Goal: Navigation & Orientation: Find specific page/section

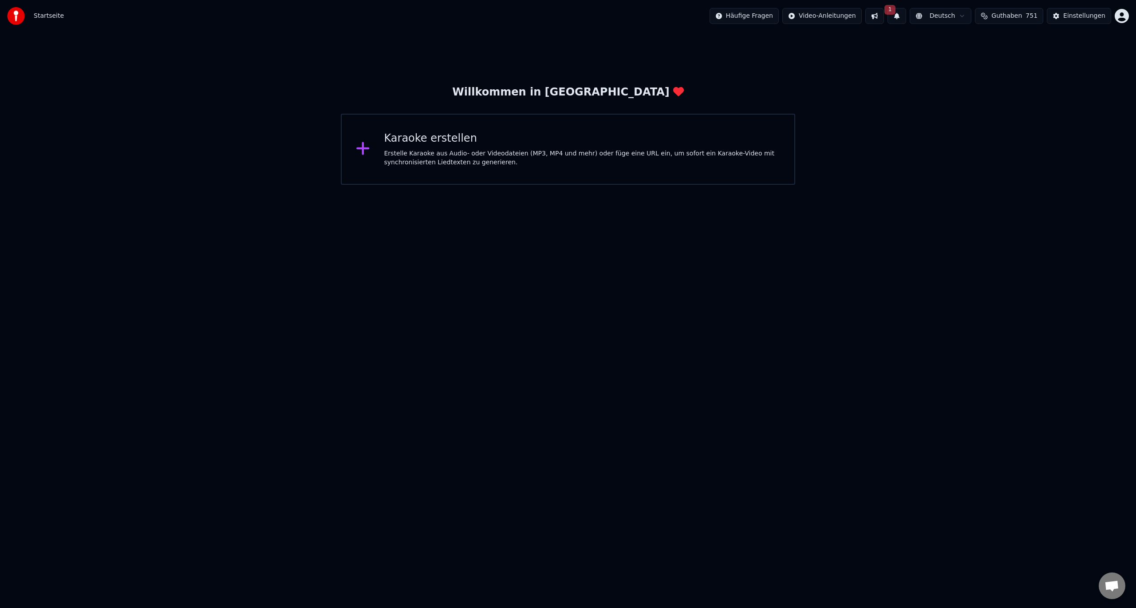
click at [363, 150] on icon at bounding box center [362, 148] width 13 height 13
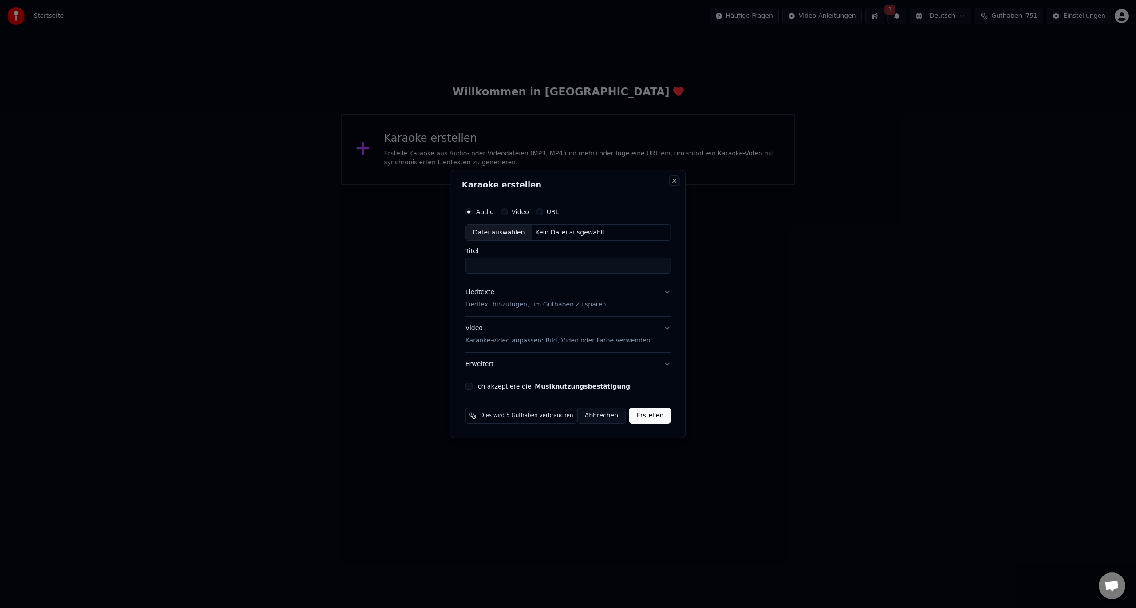
click at [671, 181] on button "Close" at bounding box center [674, 180] width 7 height 7
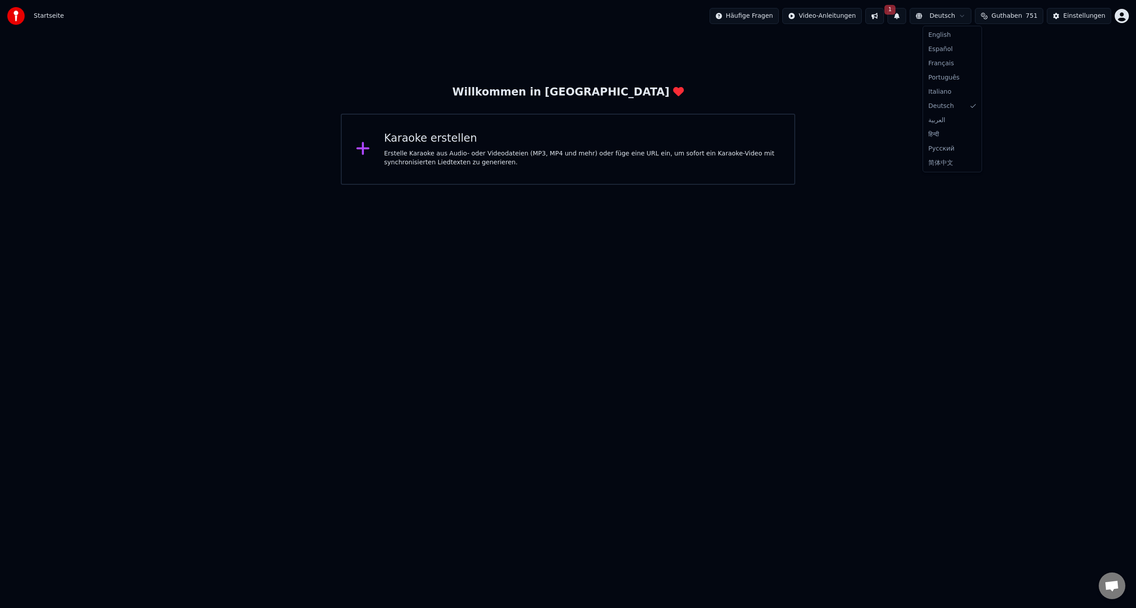
click at [947, 18] on html "Startseite Häufige Fragen Video-Anleitungen 1 Deutsch Guthaben 751 Einstellunge…" at bounding box center [568, 92] width 1136 height 185
click at [1018, 16] on html "Startseite Häufige Fragen Video-Anleitungen 1 Deutsch Guthaben 751 Einstellunge…" at bounding box center [568, 92] width 1136 height 185
click at [954, 17] on html "Startseite Häufige Fragen Video-Anleitungen 1 Deutsch Guthaben 751 Einstellunge…" at bounding box center [568, 92] width 1136 height 185
click at [829, 60] on html "Startseite Häufige Fragen Video-Anleitungen 1 Deutsch Guthaben 751 Einstellunge…" at bounding box center [568, 92] width 1136 height 185
click at [813, 15] on html "Startseite Häufige Fragen Video-Anleitungen 1 Deutsch Guthaben 751 Einstellunge…" at bounding box center [568, 92] width 1136 height 185
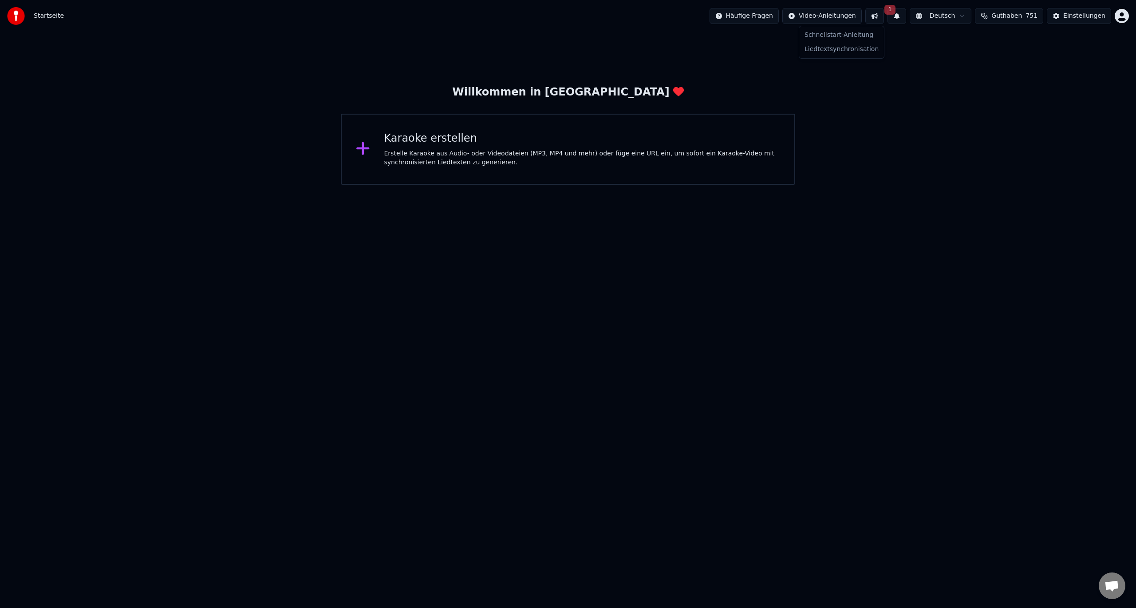
click at [762, 17] on html "Startseite Häufige Fragen Video-Anleitungen 1 Deutsch Guthaben 751 Einstellunge…" at bounding box center [568, 92] width 1136 height 185
click at [47, 12] on span "Startseite" at bounding box center [49, 16] width 30 height 9
click at [23, 13] on img at bounding box center [16, 16] width 18 height 18
click at [560, 161] on div "Erstelle Karaoke aus Audio- oder Videodateien (MP3, MP4 und mehr) oder füge ein…" at bounding box center [582, 158] width 396 height 18
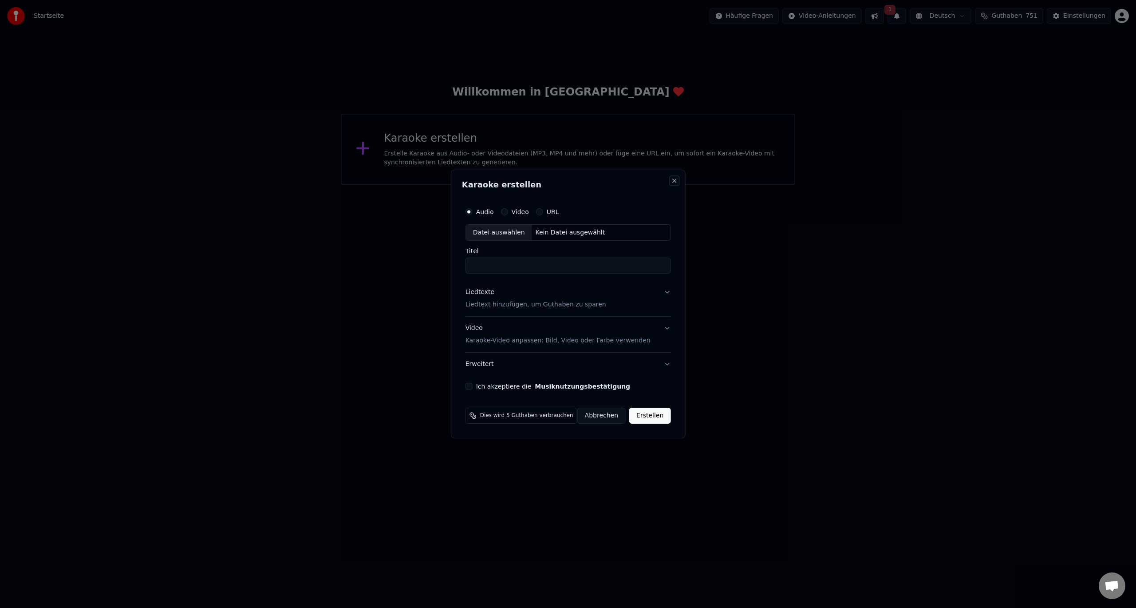
click at [671, 182] on button "Close" at bounding box center [674, 180] width 7 height 7
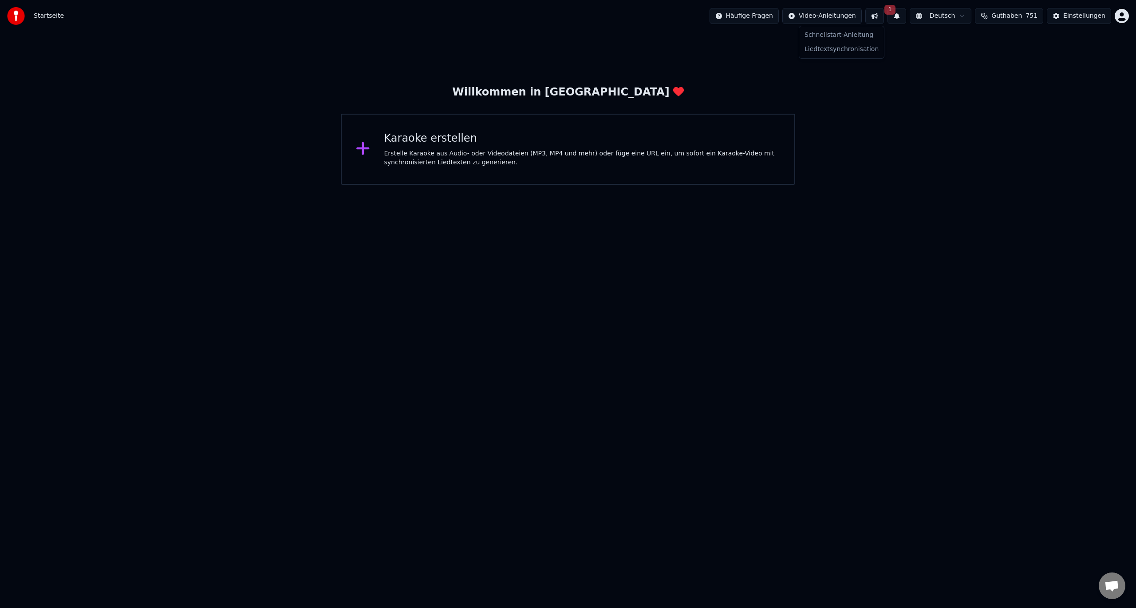
click at [843, 16] on html "Startseite Häufige Fragen Video-Anleitungen 1 Deutsch Guthaben 751 Einstellunge…" at bounding box center [568, 92] width 1136 height 185
click at [940, 16] on html "Startseite Häufige Fragen Video-Anleitungen 1 Deutsch Guthaben 751 Einstellunge…" at bounding box center [568, 92] width 1136 height 185
click at [1006, 16] on span "Guthaben" at bounding box center [1006, 16] width 31 height 9
click at [1066, 167] on div "Willkommen in [PERSON_NAME] erstellen Erstelle Karaoke aus Audio- oder Videodat…" at bounding box center [568, 108] width 1136 height 153
click at [1091, 17] on div "Einstellungen" at bounding box center [1084, 16] width 42 height 9
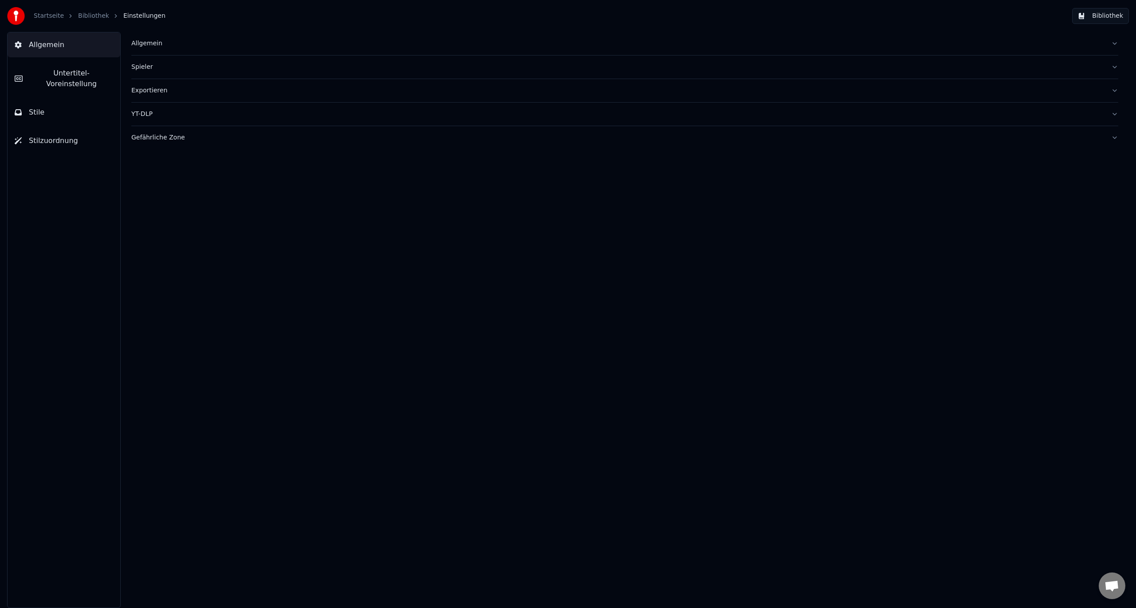
click at [47, 16] on link "Startseite" at bounding box center [49, 16] width 30 height 9
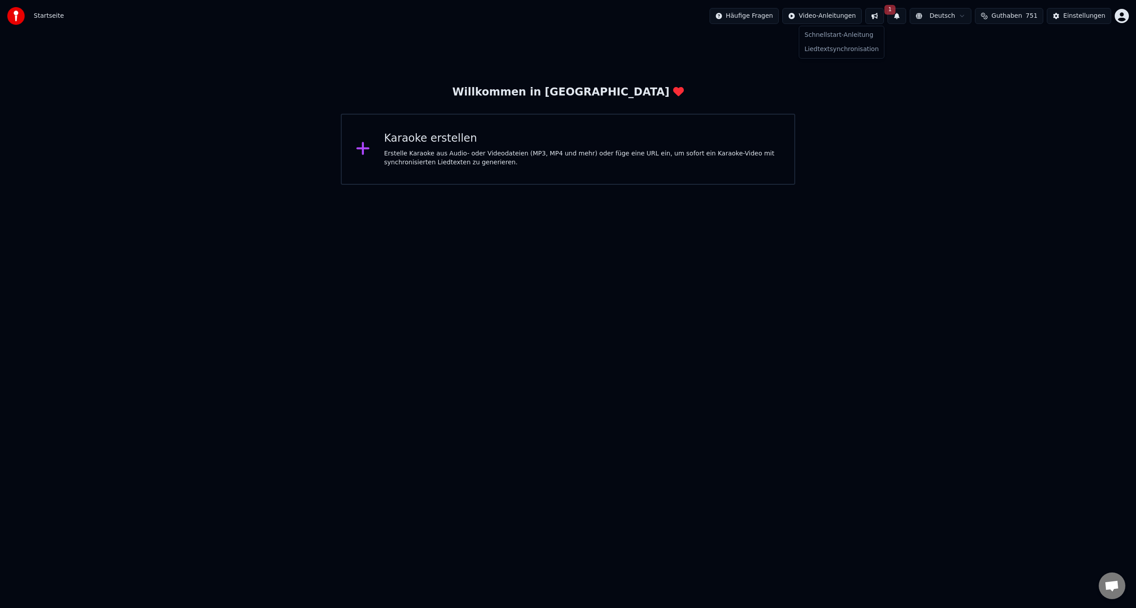
click at [821, 16] on html "Startseite Häufige Fragen Video-Anleitungen 1 Deutsch Guthaben 751 Einstellunge…" at bounding box center [568, 92] width 1136 height 185
click at [956, 173] on html "Startseite Häufige Fragen Video-Anleitungen 1 Deutsch Guthaben 751 Einstellunge…" at bounding box center [568, 92] width 1136 height 185
click at [952, 12] on html "Startseite Häufige Fragen Video-Anleitungen 1 Deutsch Guthaben 751 Einstellunge…" at bounding box center [568, 92] width 1136 height 185
click at [1024, 79] on html "Startseite Häufige Fragen Video-Anleitungen 1 Deutsch Guthaben 751 Einstellunge…" at bounding box center [568, 92] width 1136 height 185
click at [1022, 17] on span "Guthaben" at bounding box center [1006, 16] width 31 height 9
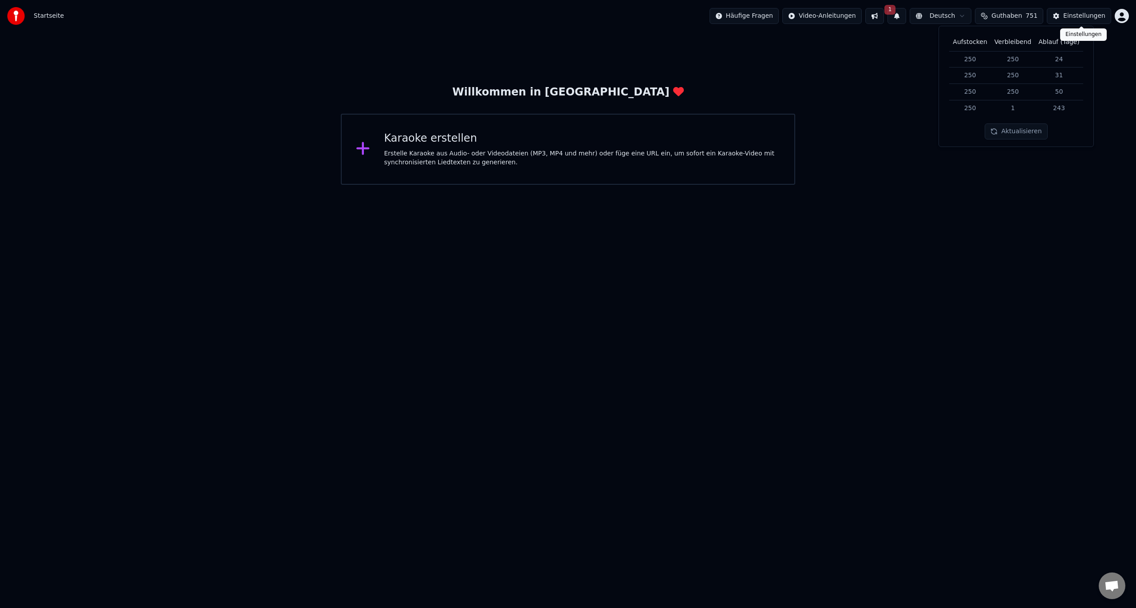
click at [1072, 13] on div "Einstellungen" at bounding box center [1084, 16] width 42 height 9
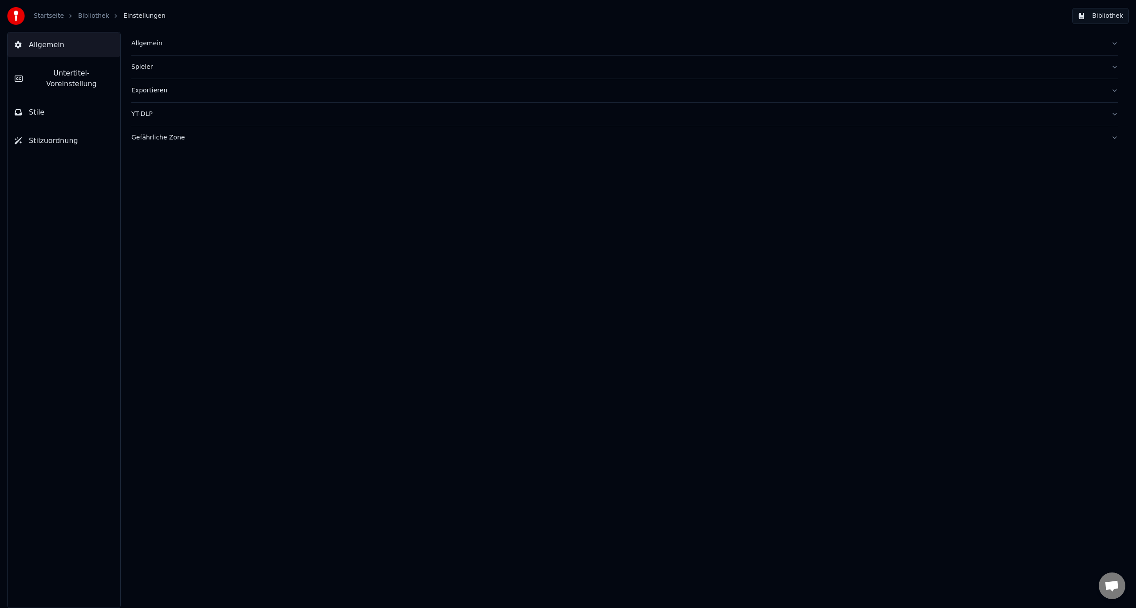
click at [42, 18] on link "Startseite" at bounding box center [49, 16] width 30 height 9
